Goal: Information Seeking & Learning: Learn about a topic

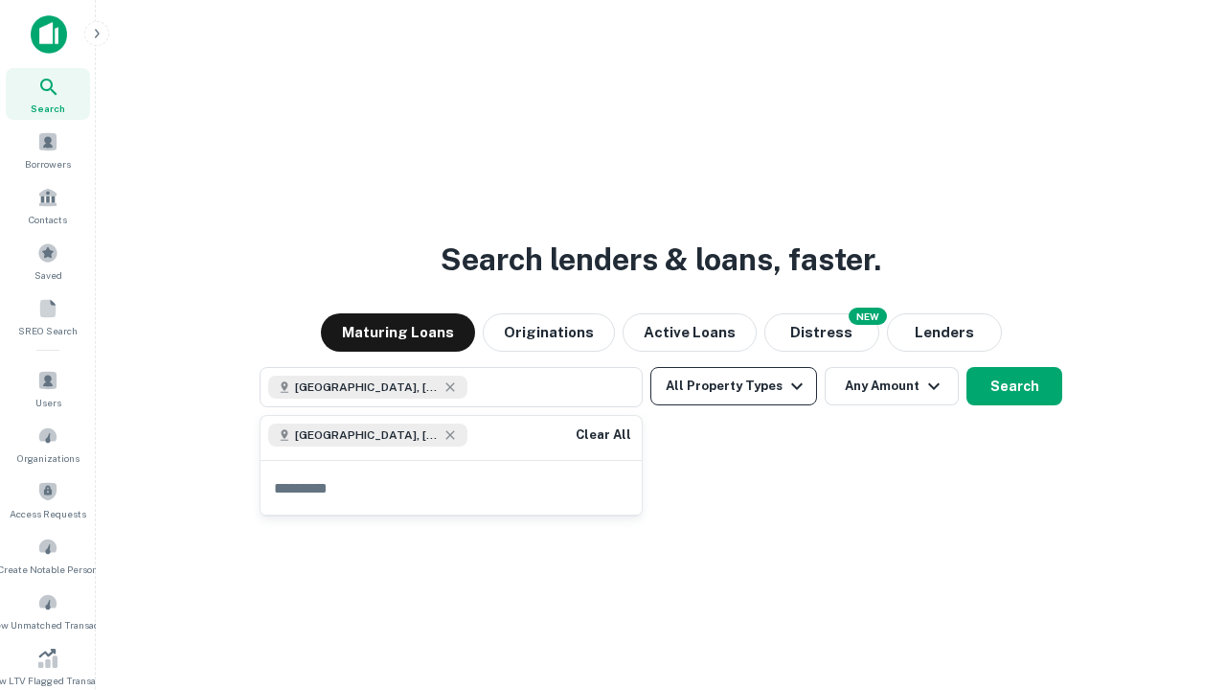
click at [734, 386] on button "All Property Types" at bounding box center [734, 386] width 167 height 38
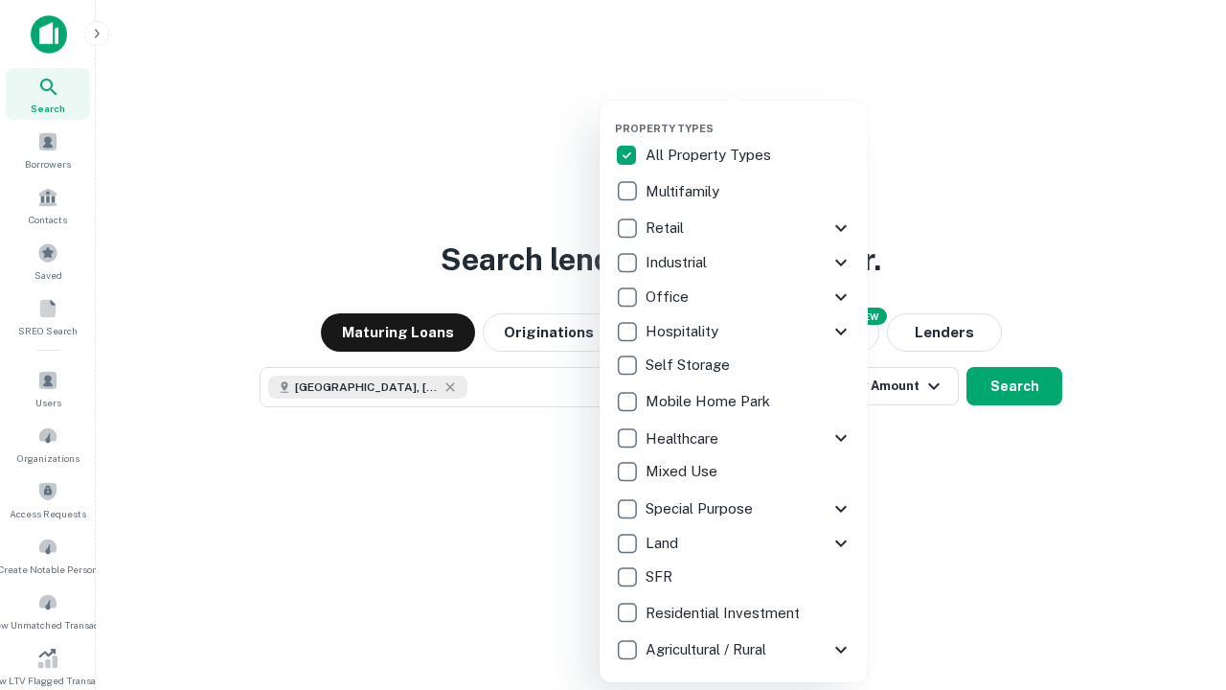
click at [749, 116] on button "button" at bounding box center [749, 116] width 268 height 1
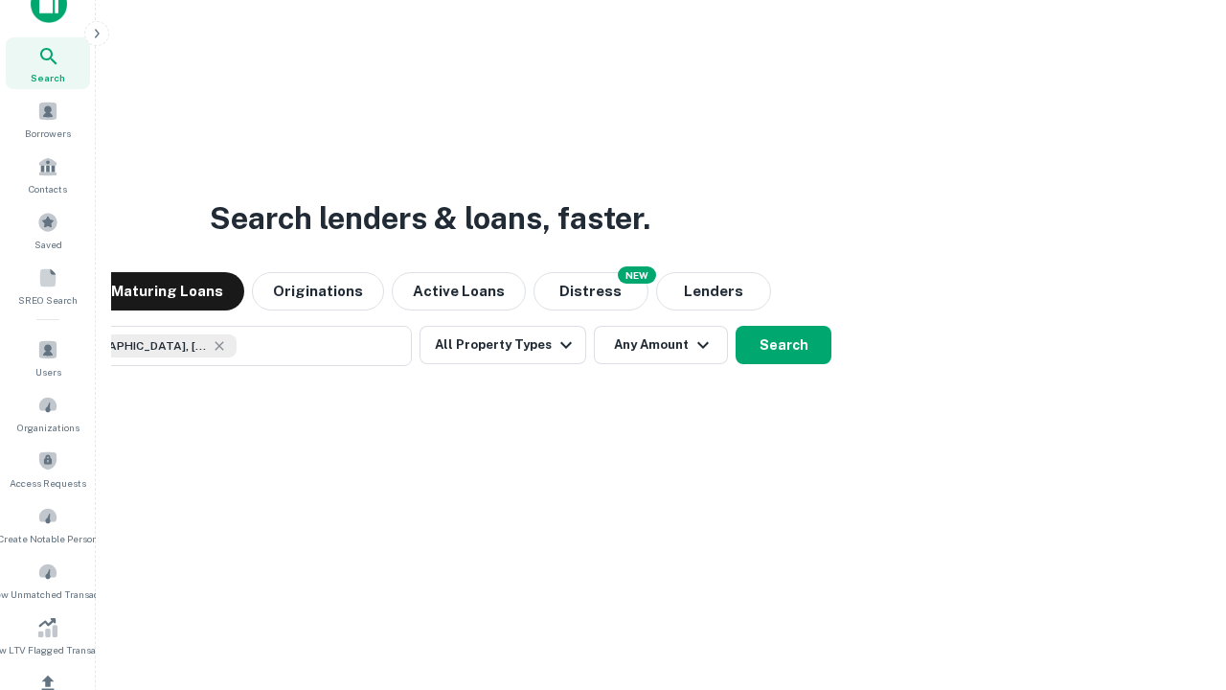
scroll to position [229, 0]
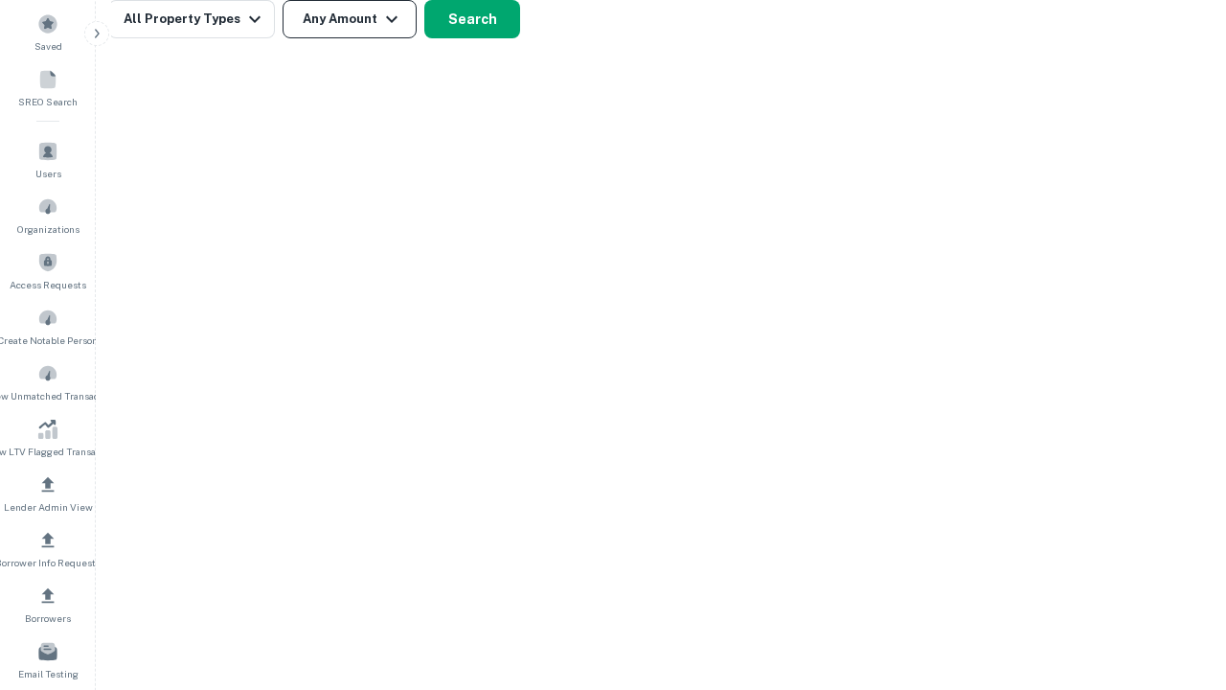
click at [350, 19] on button "Any Amount" at bounding box center [350, 19] width 134 height 38
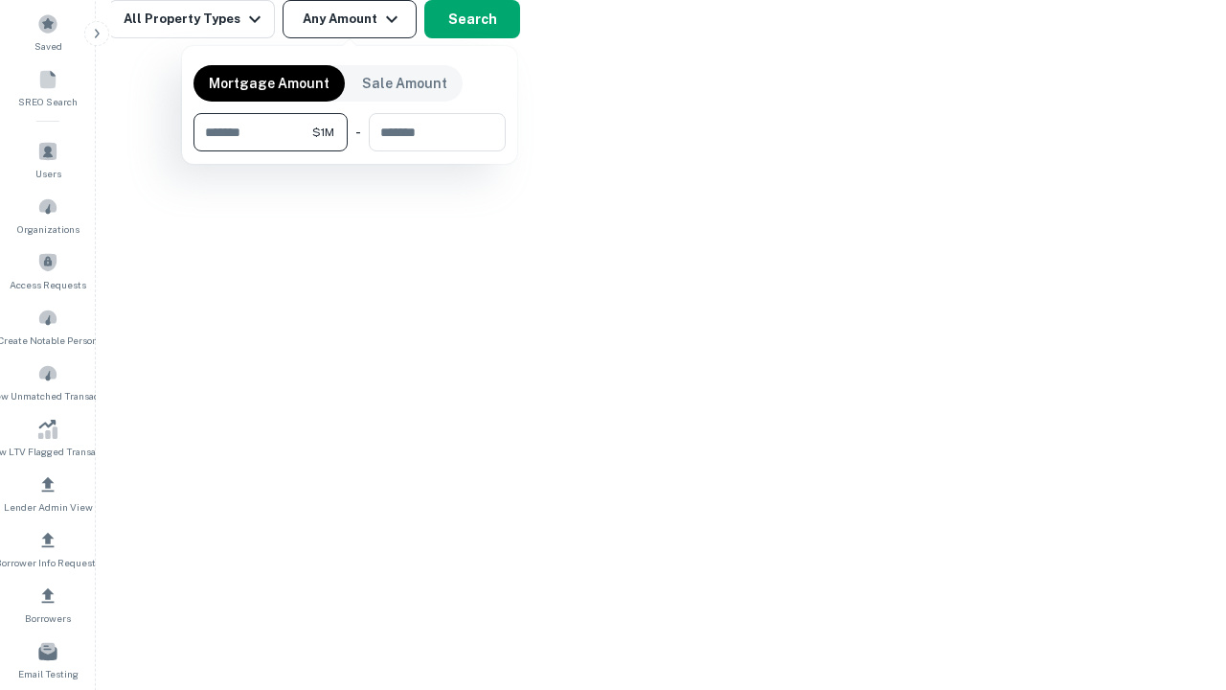
type input "*******"
click at [350, 151] on button "button" at bounding box center [350, 151] width 312 height 1
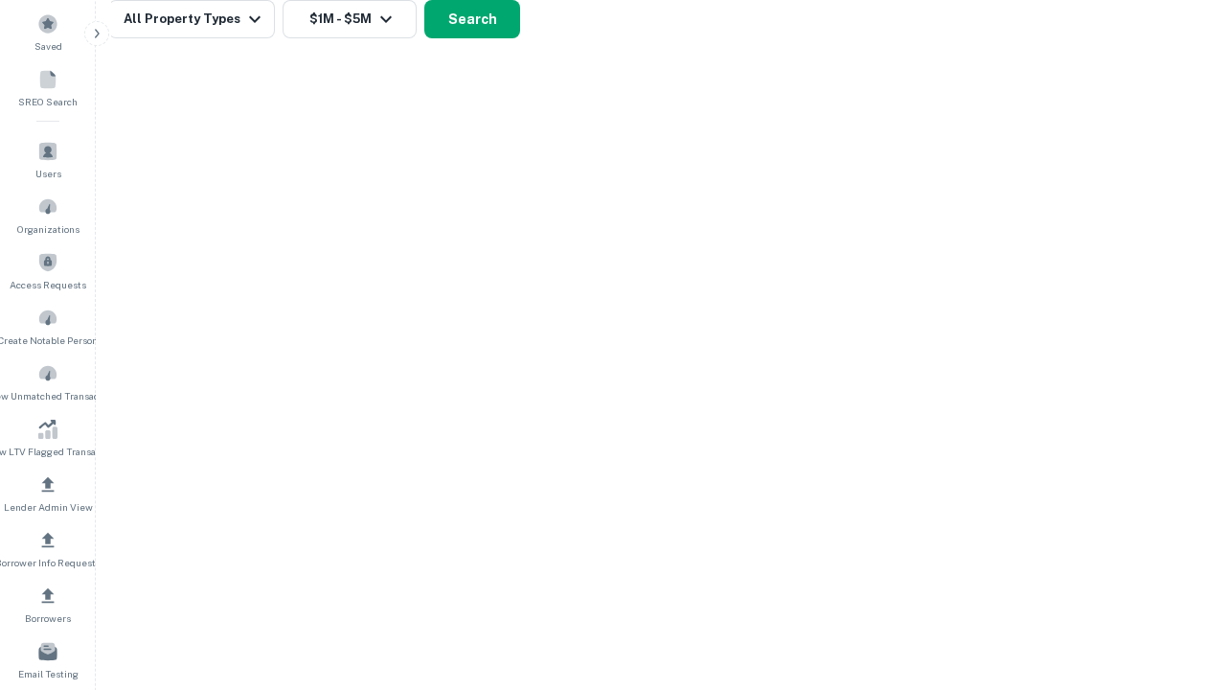
scroll to position [31, 0]
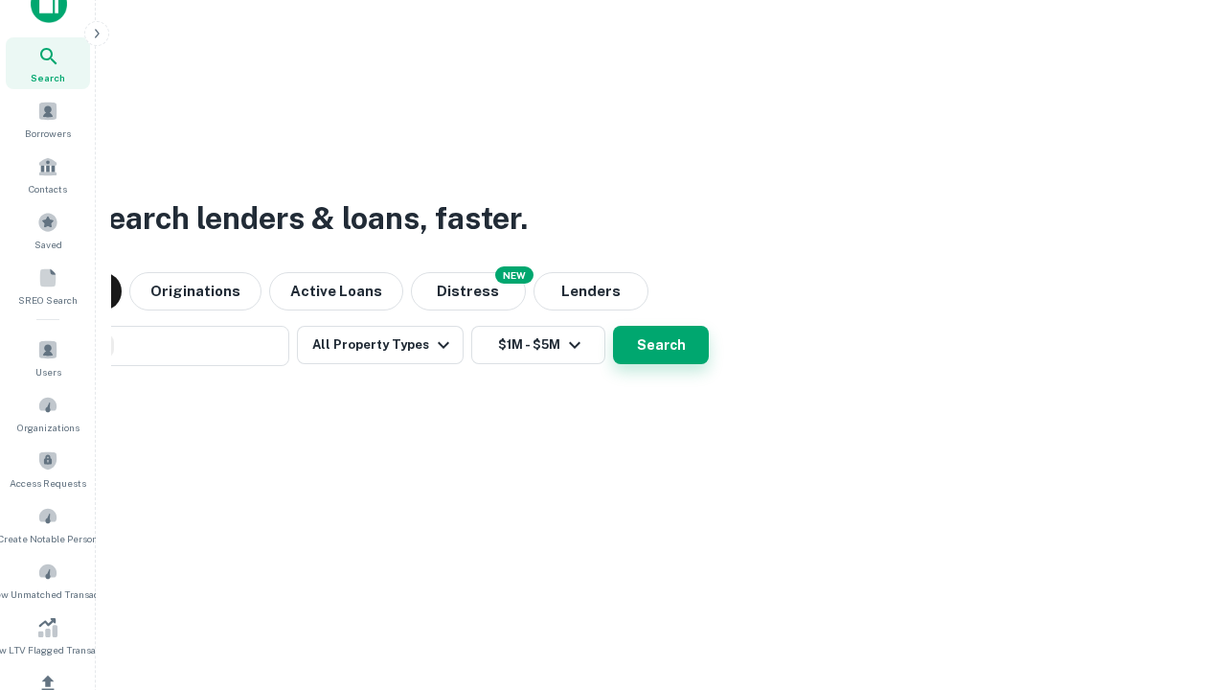
click at [613, 326] on button "Search" at bounding box center [661, 345] width 96 height 38
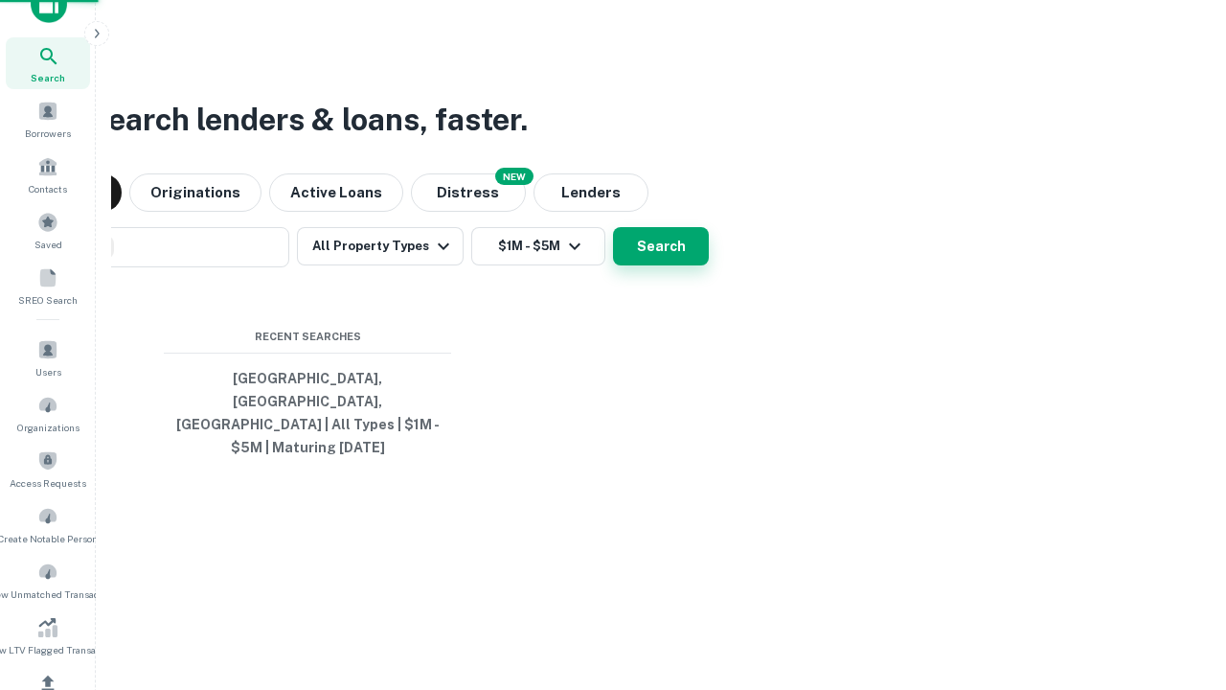
scroll to position [229, 0]
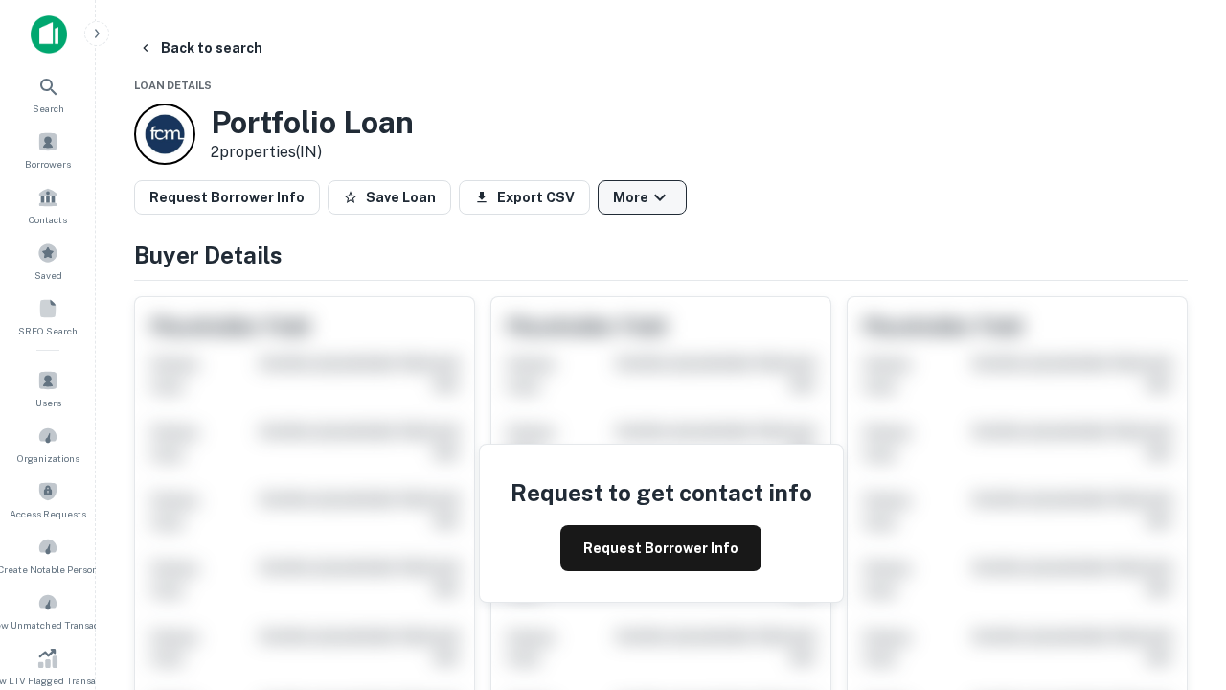
click at [642, 197] on button "More" at bounding box center [642, 197] width 89 height 34
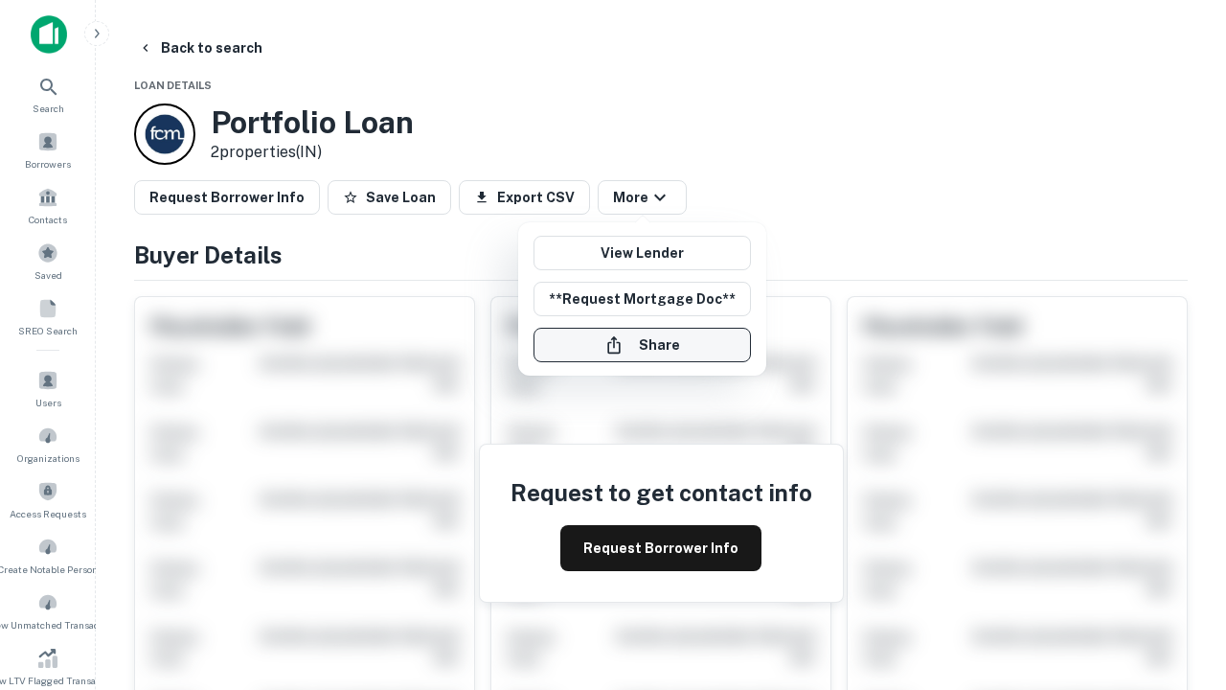
click at [642, 345] on button "Share" at bounding box center [642, 345] width 217 height 34
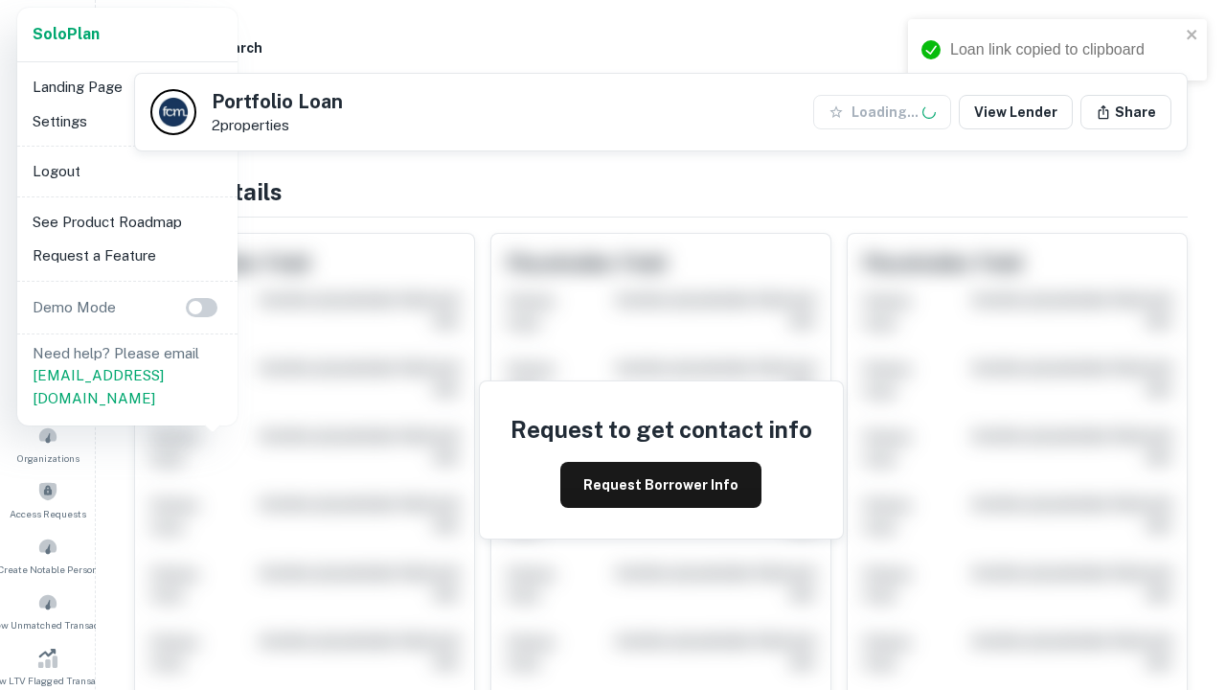
scroll to position [668, 0]
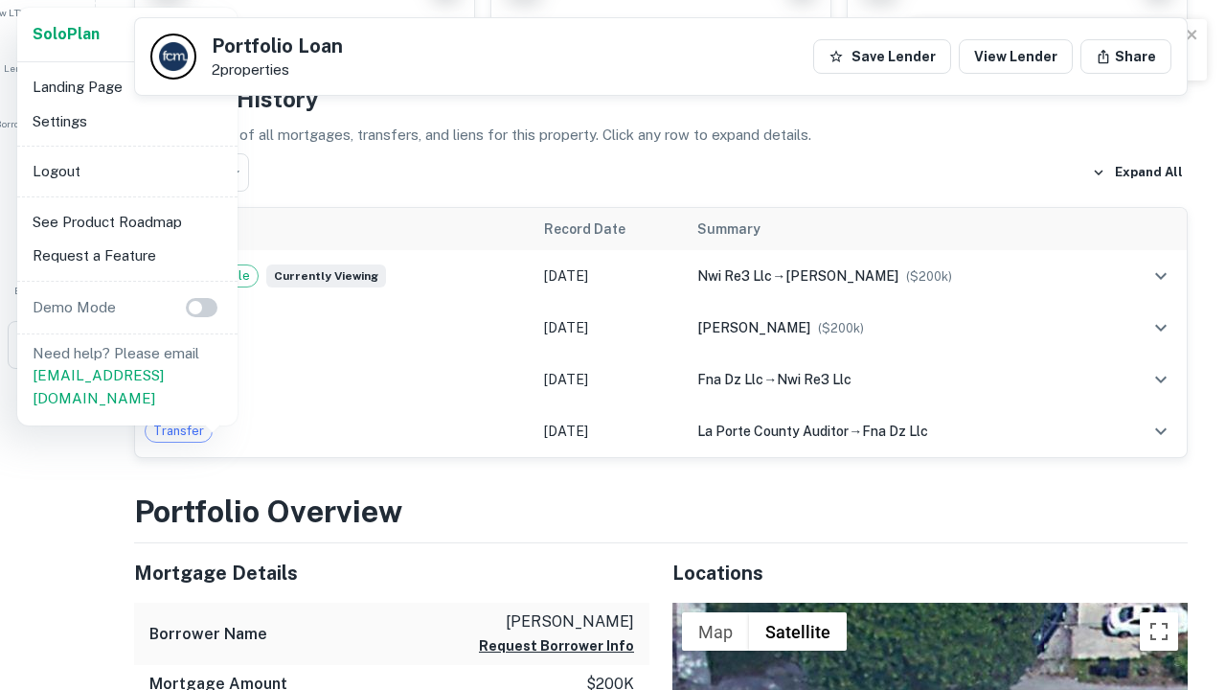
click at [126, 171] on li "Logout" at bounding box center [127, 171] width 205 height 34
